Goal: Task Accomplishment & Management: Manage account settings

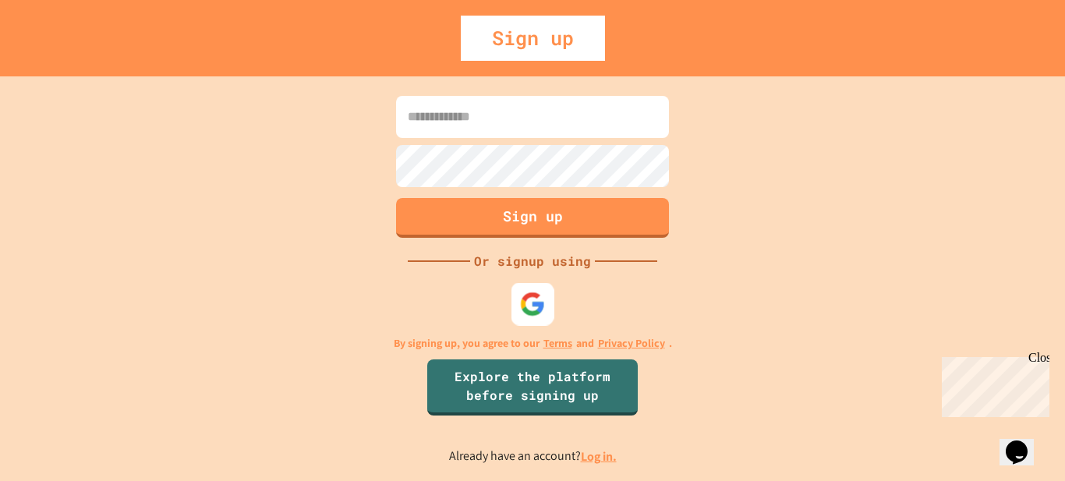
click at [529, 306] on img at bounding box center [533, 304] width 26 height 26
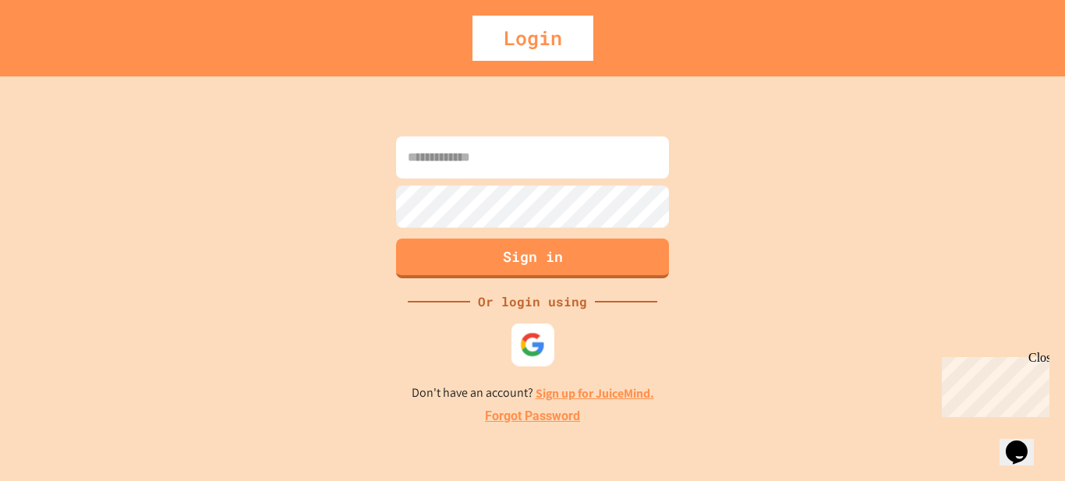
click at [521, 356] on img at bounding box center [533, 344] width 26 height 26
